Goal: Check status: Check status

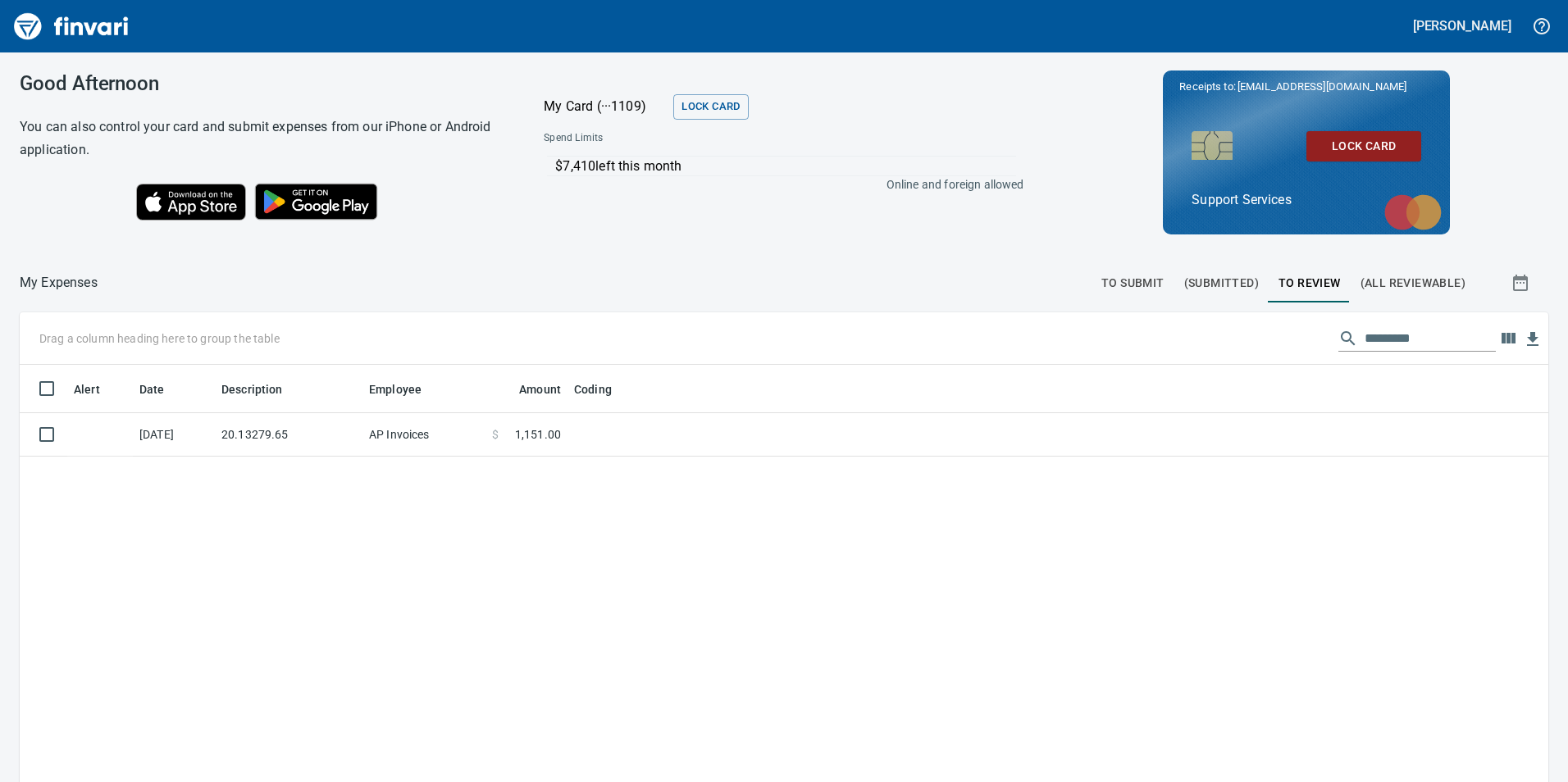
scroll to position [589, 1504]
click at [1112, 266] on button "To Submit" at bounding box center [1133, 282] width 83 height 39
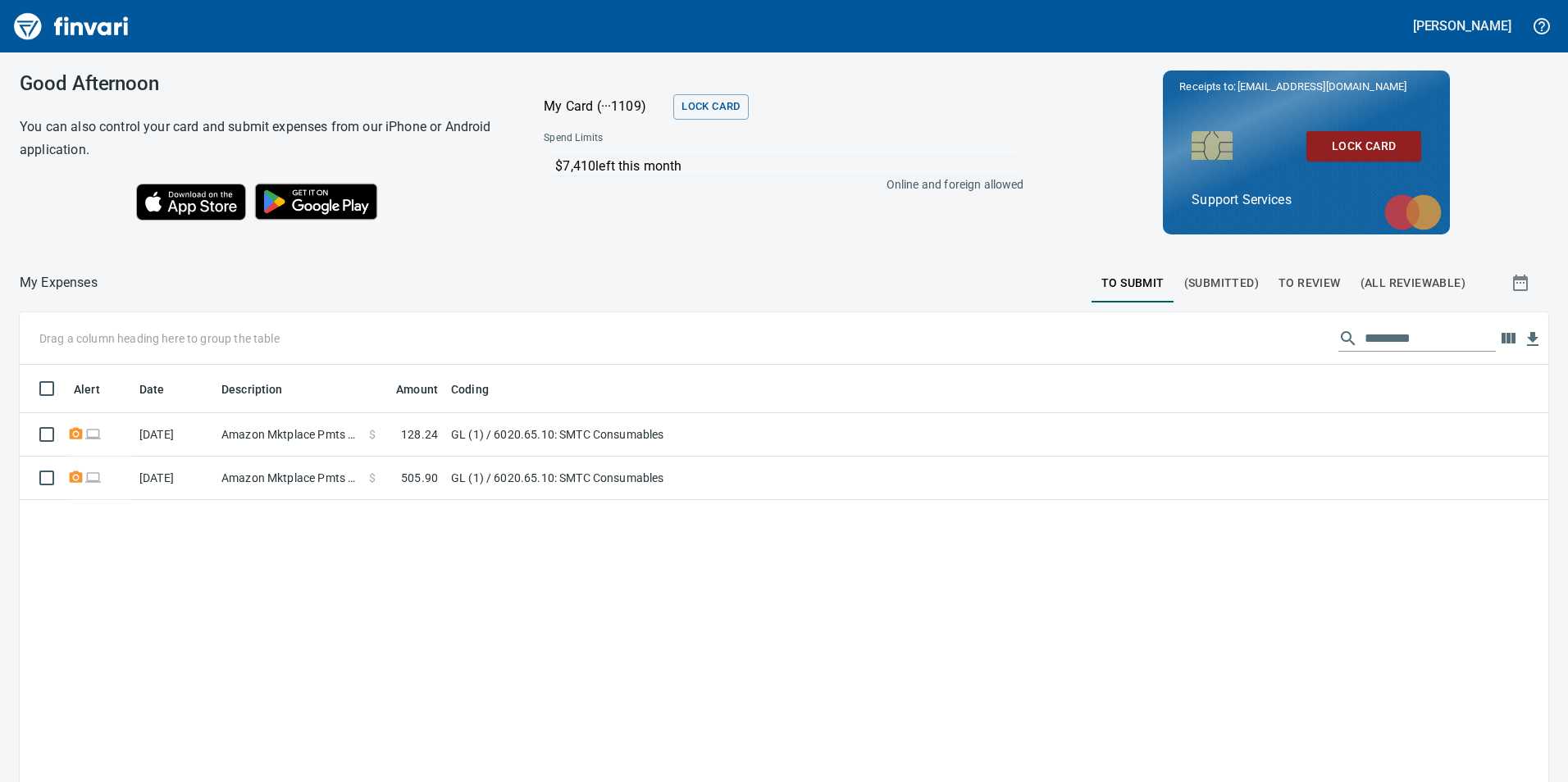
scroll to position [589, 1504]
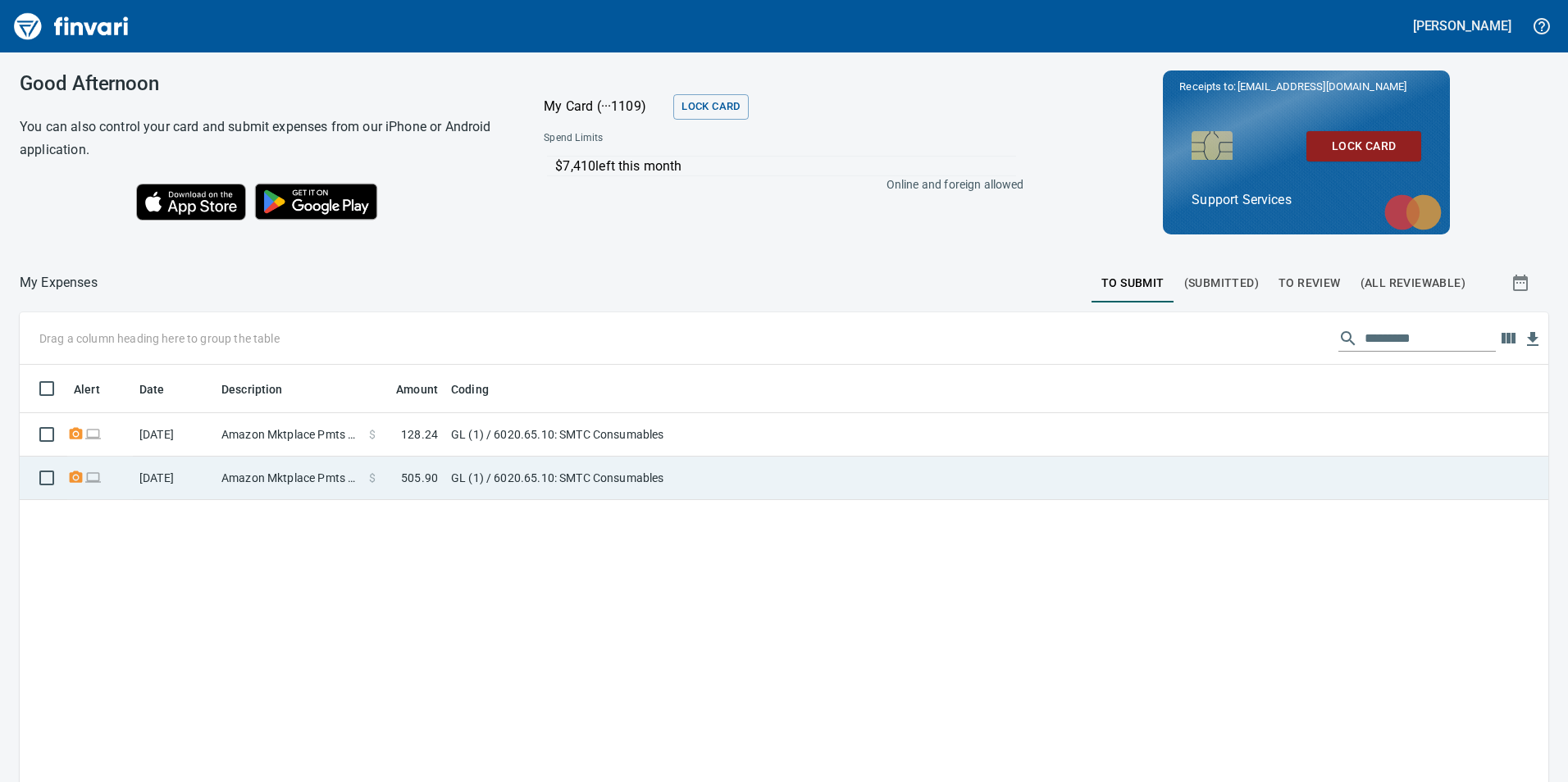
click at [786, 460] on td "GL (1) / 6020.65.10: SMTC Consumables" at bounding box center [649, 479] width 410 height 44
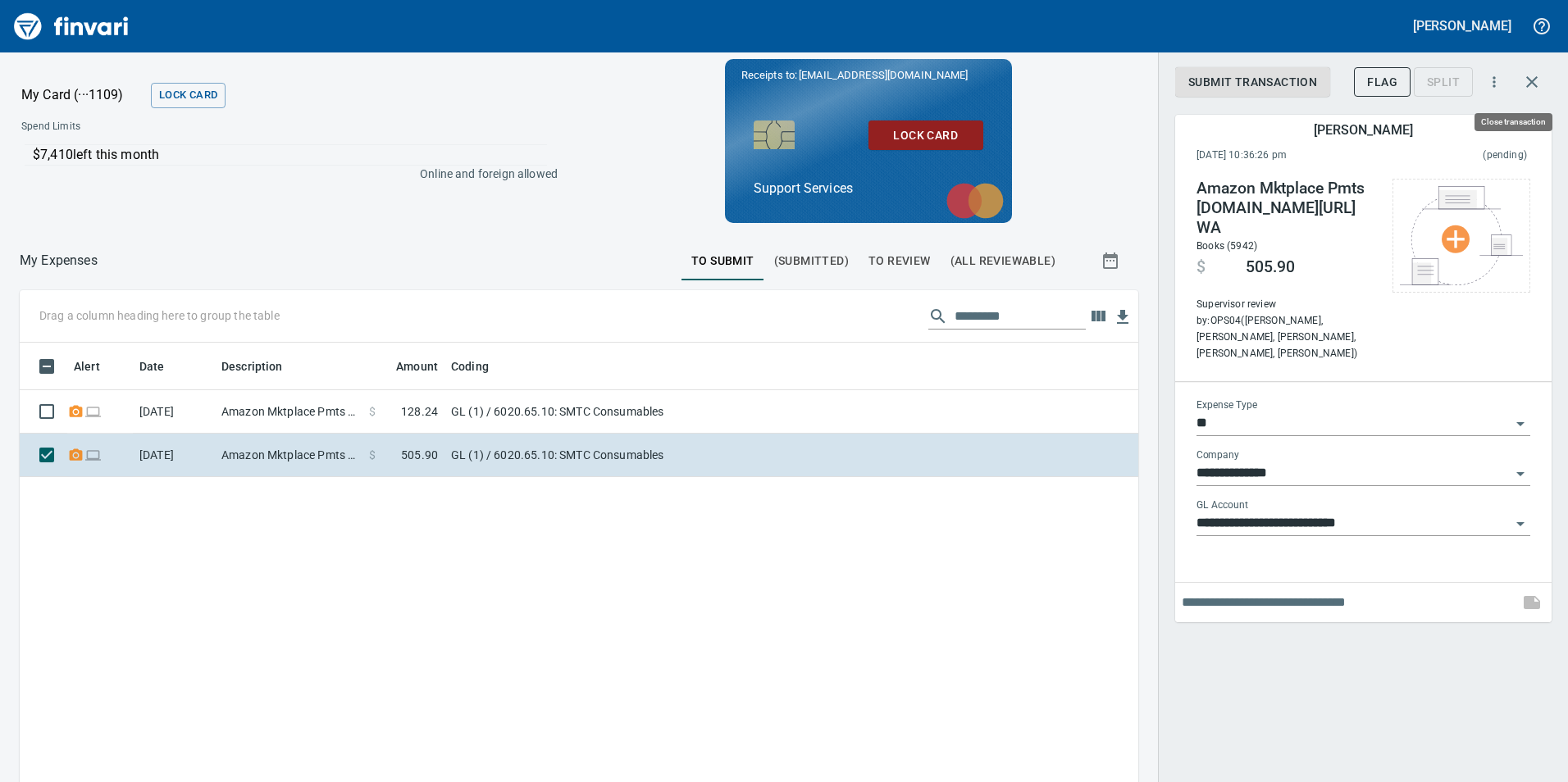
scroll to position [589, 1094]
click at [1536, 84] on icon "button" at bounding box center [1533, 82] width 20 height 20
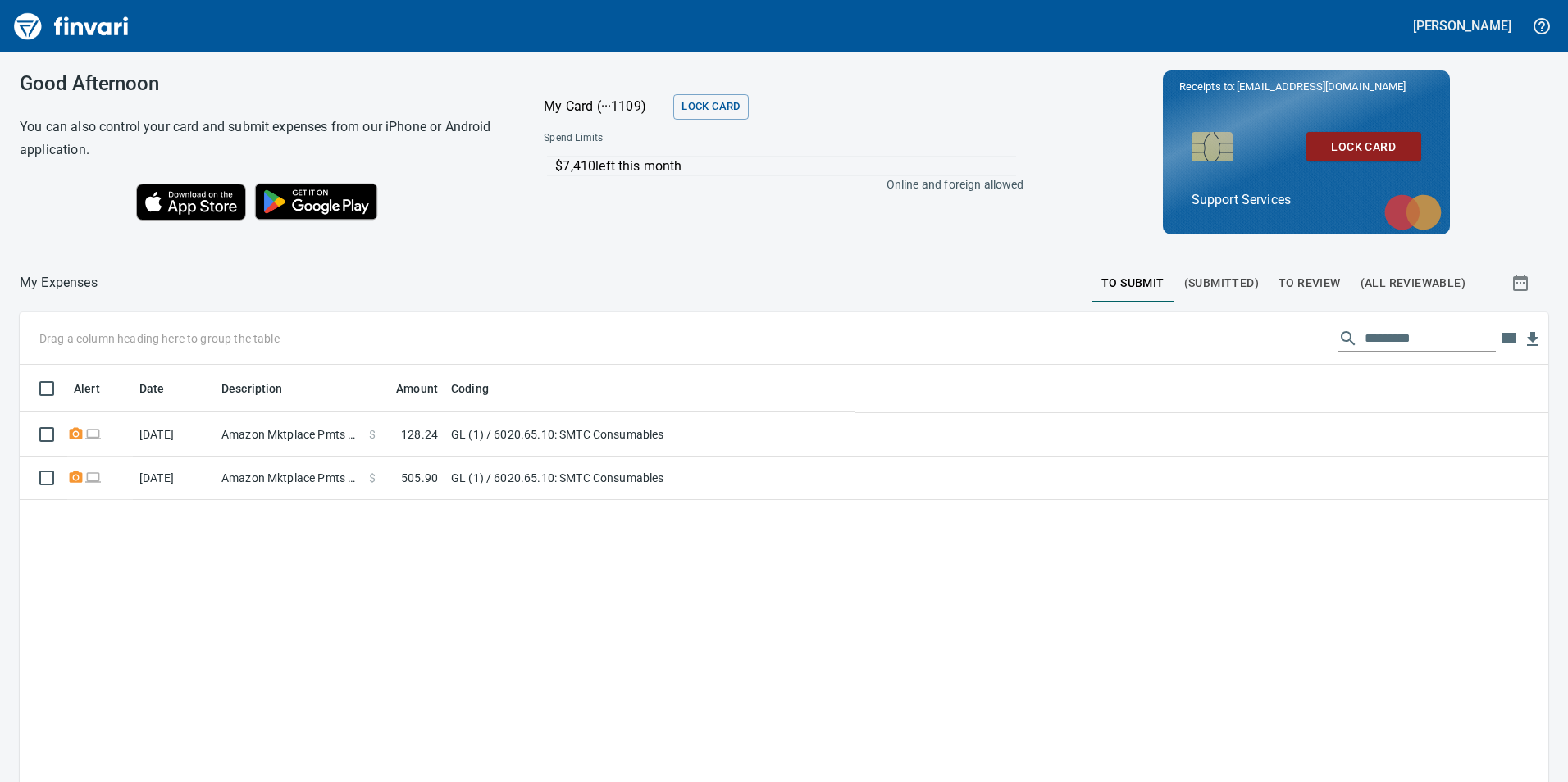
scroll to position [589, 1502]
click at [1308, 278] on span "To Review" at bounding box center [1309, 283] width 63 height 21
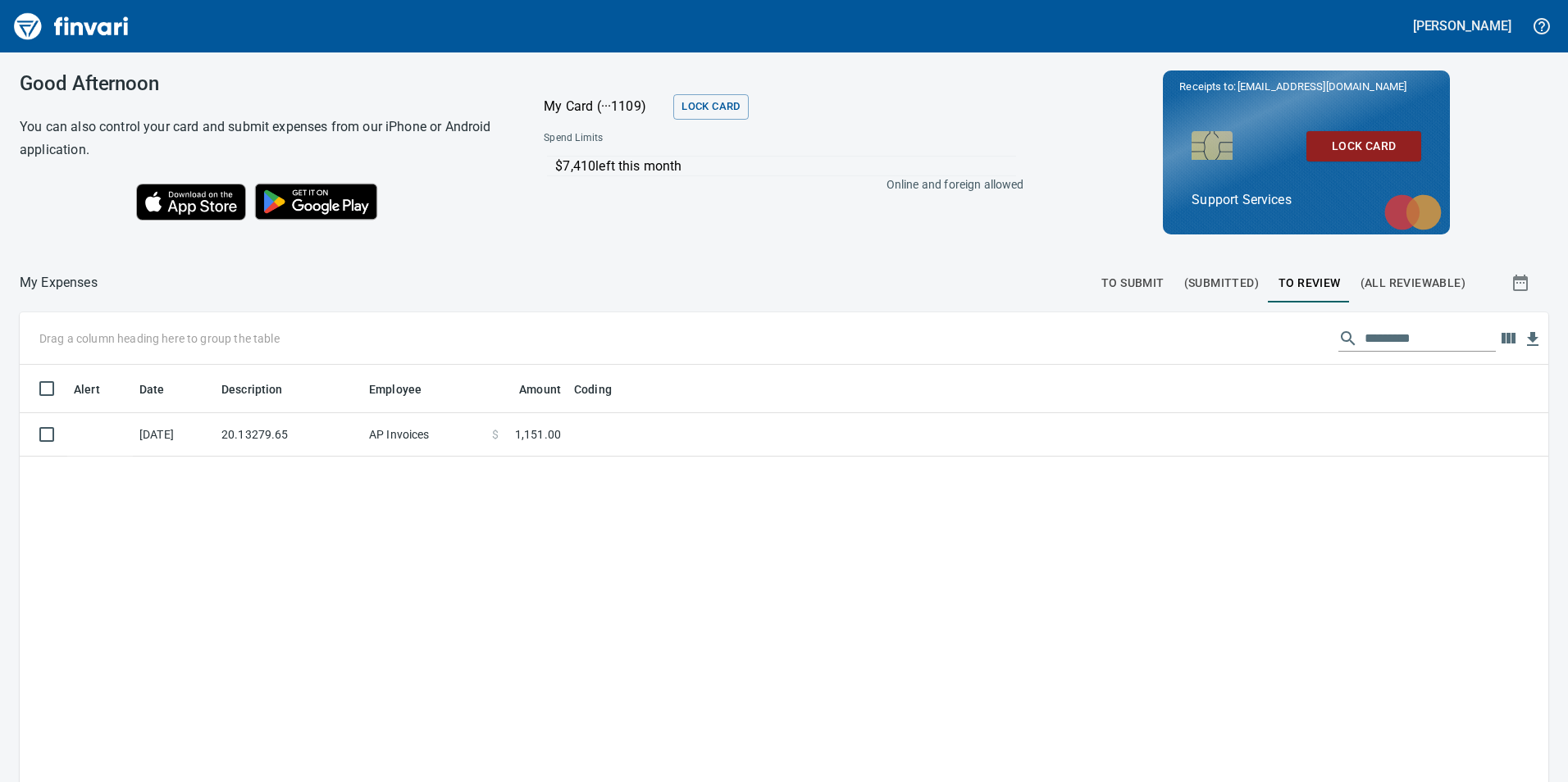
scroll to position [589, 1504]
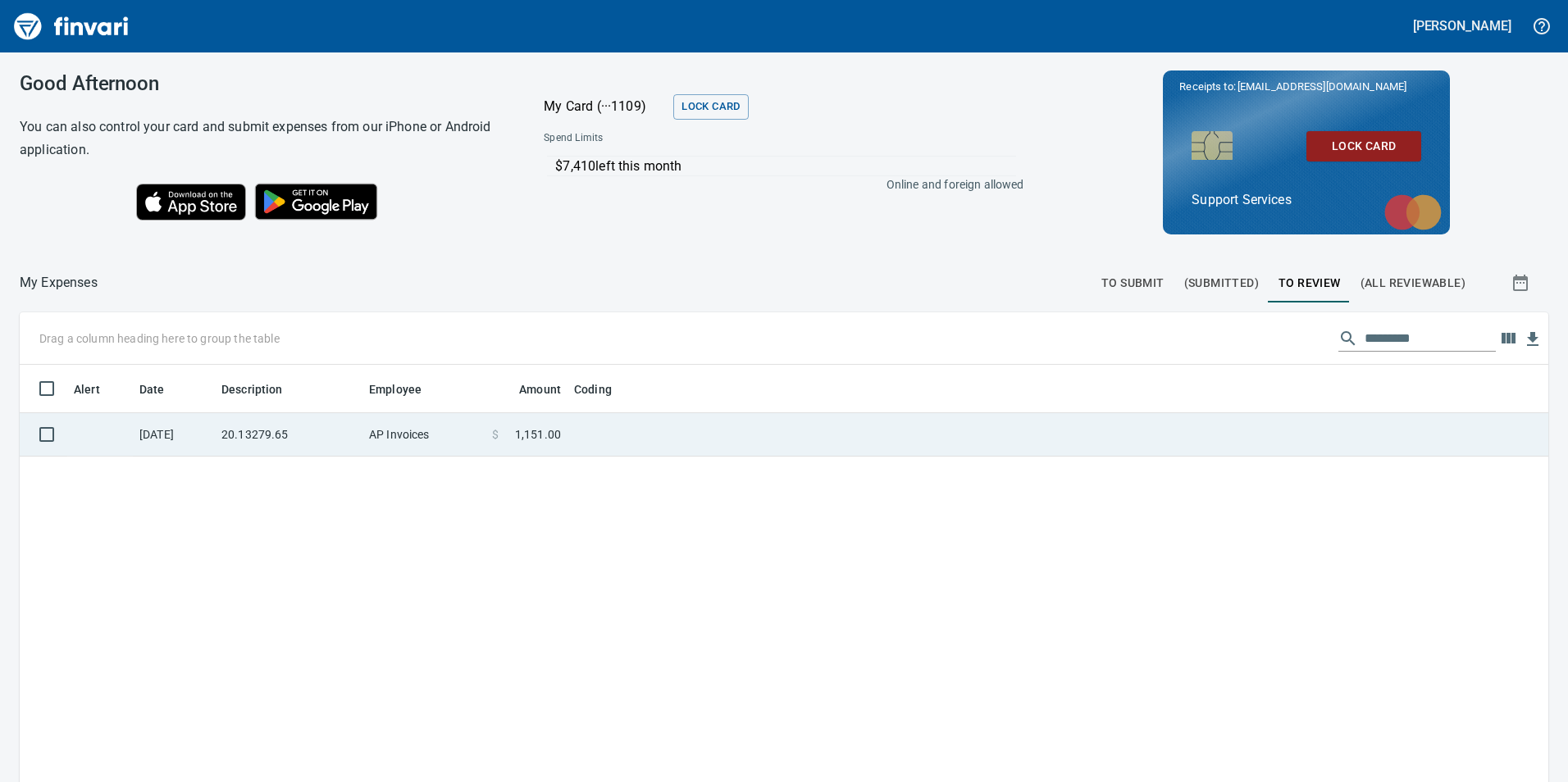
click at [661, 451] on td at bounding box center [772, 435] width 410 height 44
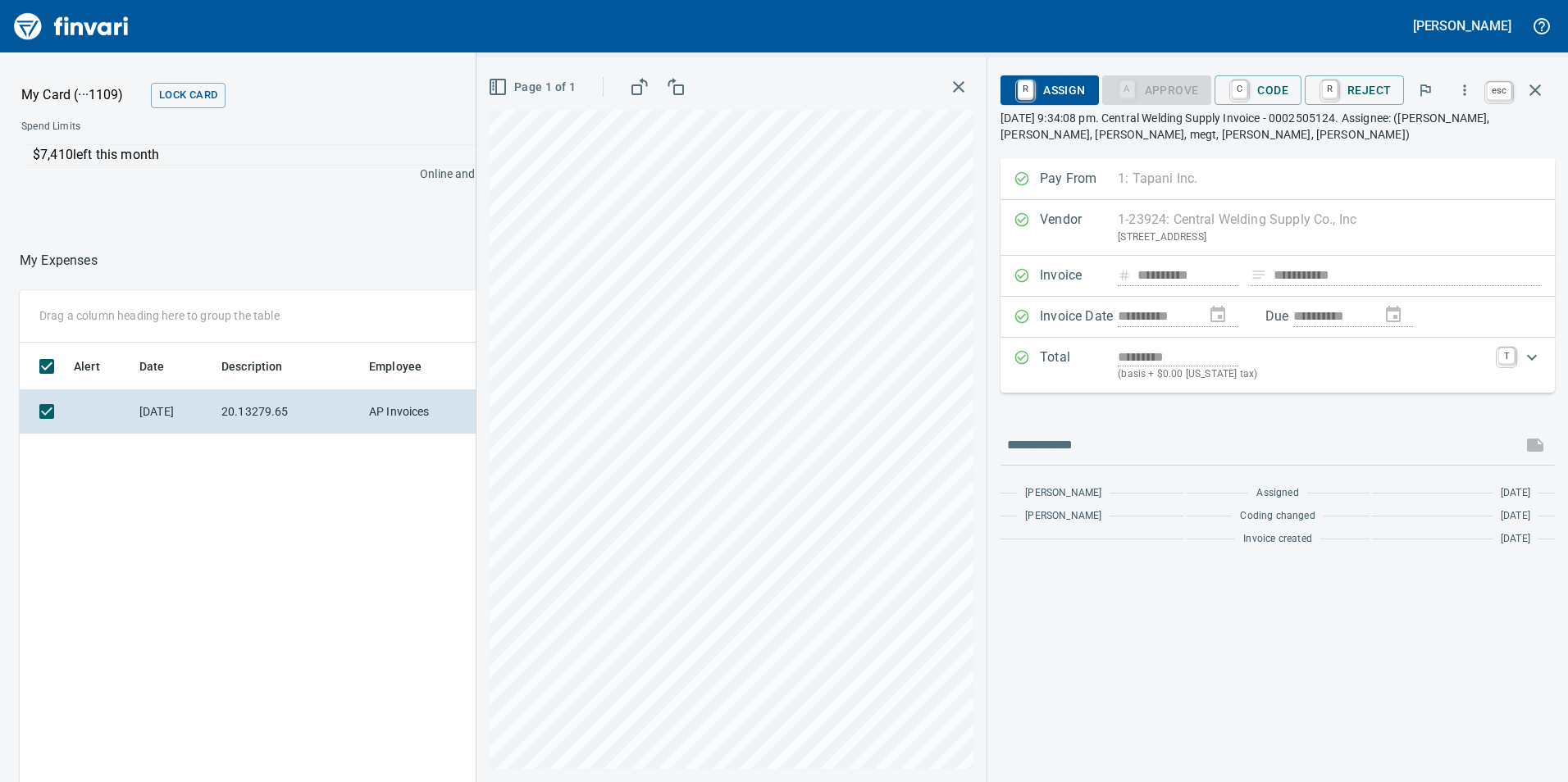
scroll to position [589, 1094]
click at [1539, 87] on icon "button" at bounding box center [1535, 90] width 12 height 12
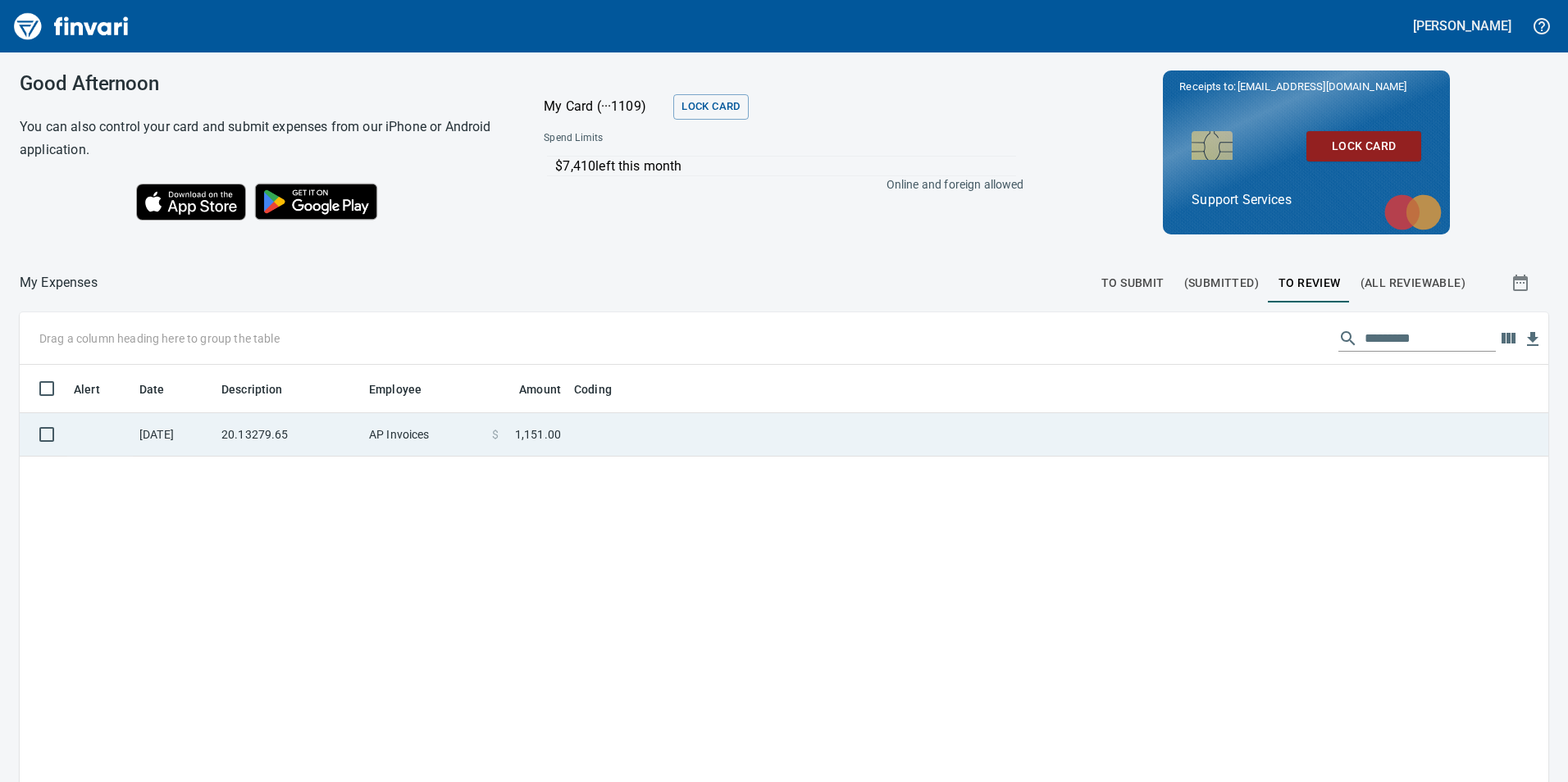
scroll to position [589, 1504]
